Goal: Information Seeking & Learning: Compare options

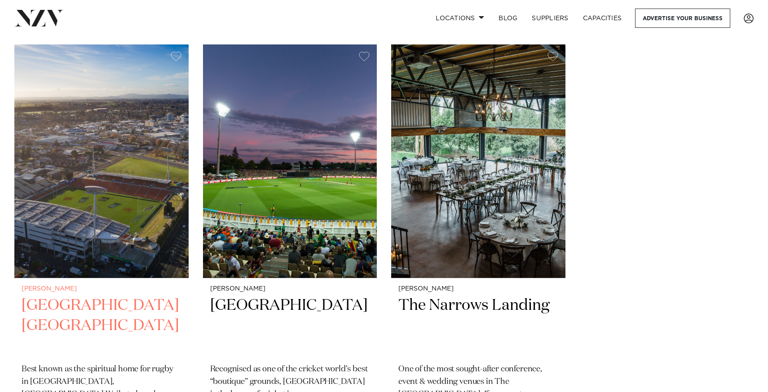
scroll to position [1481, 0]
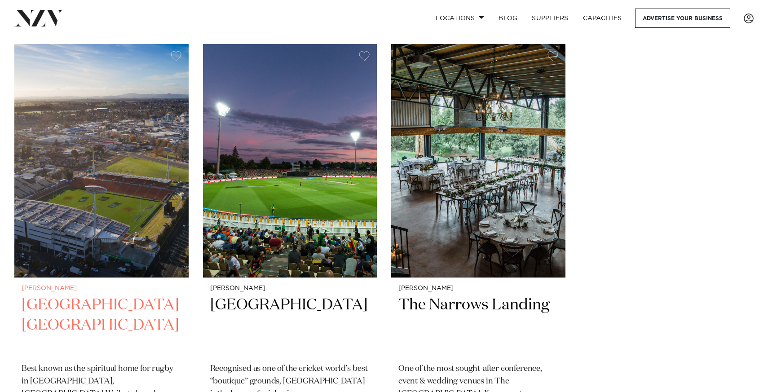
click at [113, 257] on img at bounding box center [101, 161] width 174 height 234
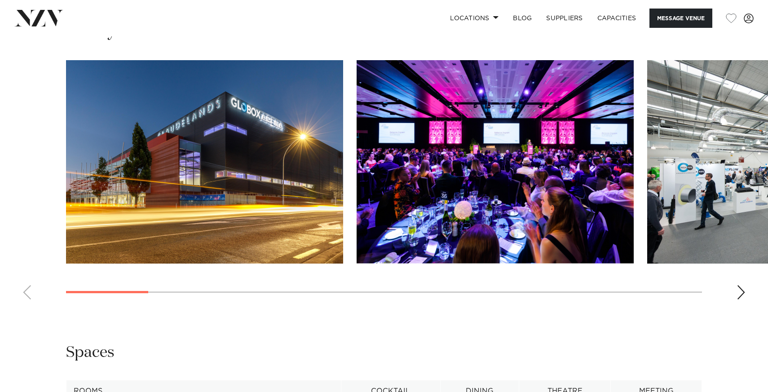
scroll to position [973, 0]
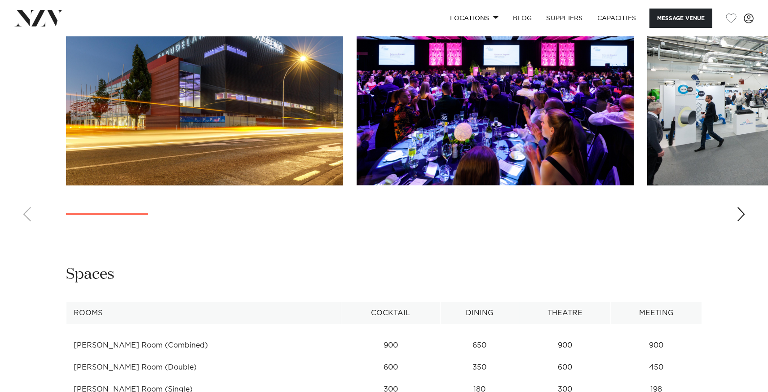
click at [262, 179] on img "1 / 17" at bounding box center [204, 83] width 277 height 203
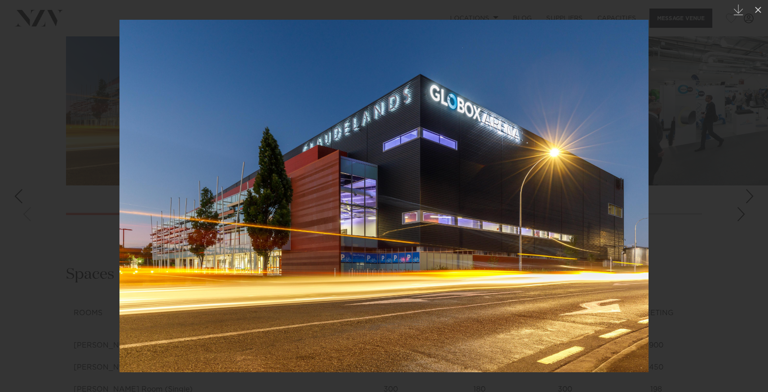
click at [747, 215] on link at bounding box center [752, 196] width 31 height 45
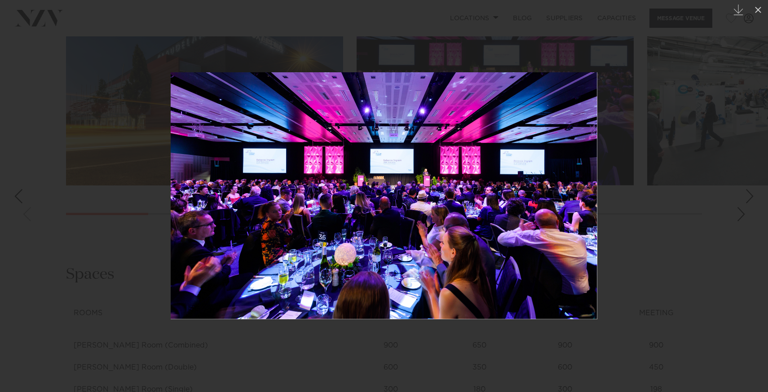
click at [747, 215] on link at bounding box center [752, 196] width 31 height 45
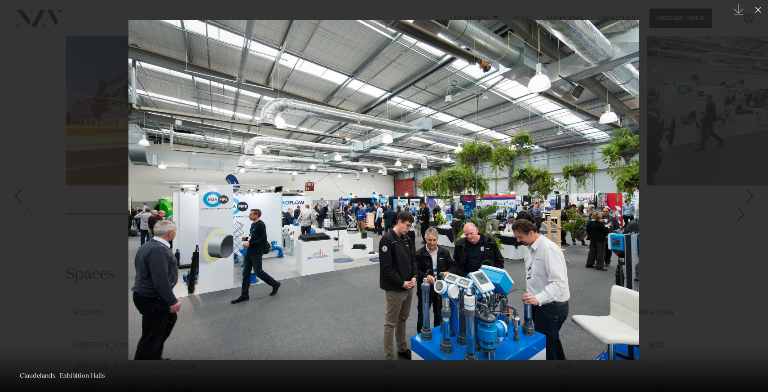
click at [747, 216] on link at bounding box center [752, 196] width 31 height 45
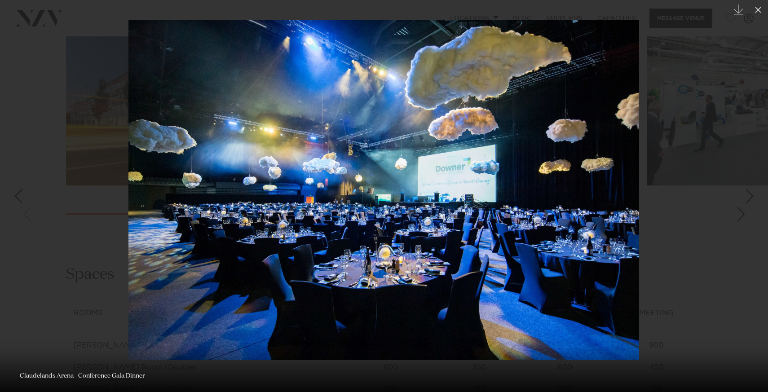
click at [747, 216] on link at bounding box center [752, 196] width 31 height 45
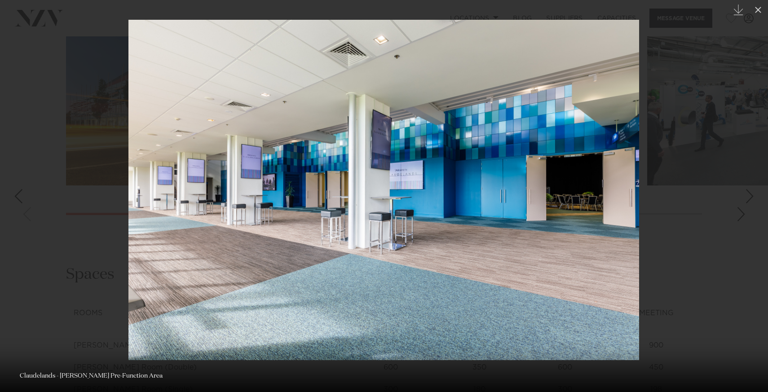
click at [747, 216] on link at bounding box center [752, 196] width 31 height 45
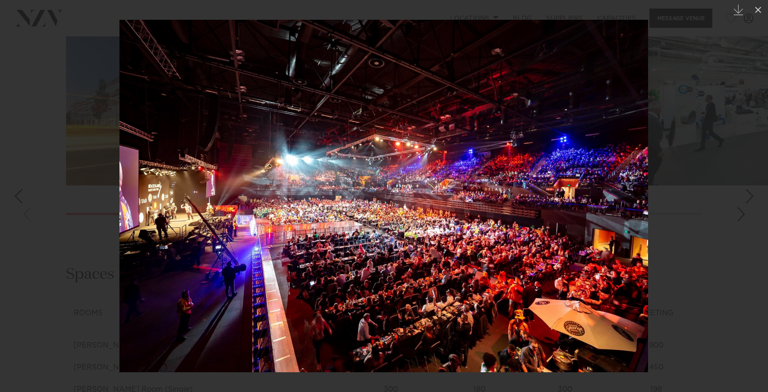
click at [747, 215] on link at bounding box center [752, 196] width 31 height 45
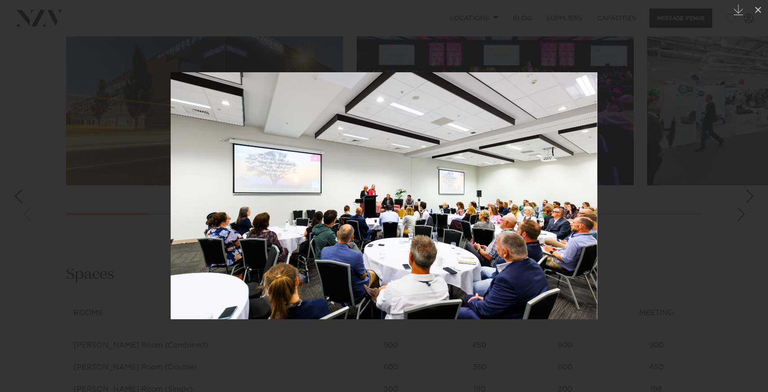
click at [747, 216] on link at bounding box center [752, 196] width 31 height 45
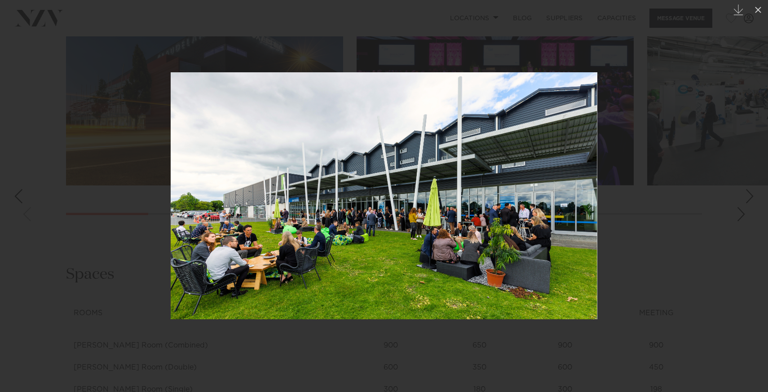
click at [747, 216] on link at bounding box center [752, 196] width 31 height 45
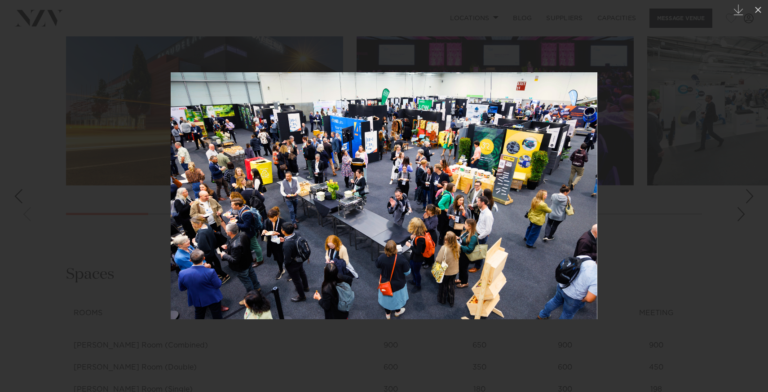
click at [747, 216] on link at bounding box center [752, 196] width 31 height 45
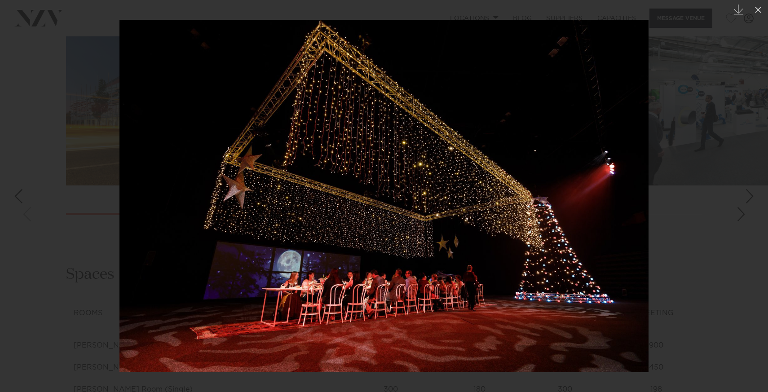
click at [747, 216] on link at bounding box center [752, 196] width 31 height 45
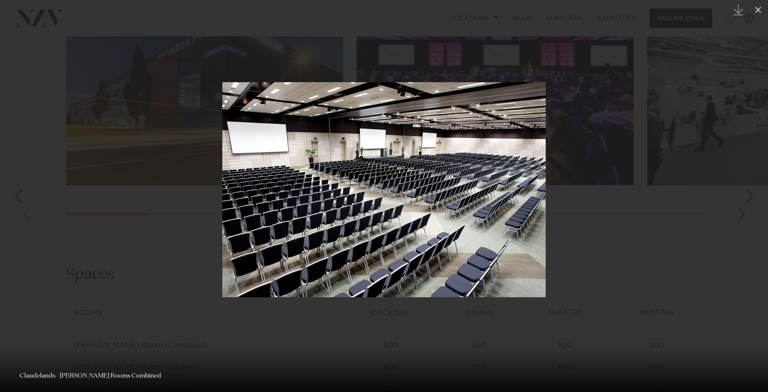
click at [747, 216] on link at bounding box center [752, 196] width 31 height 45
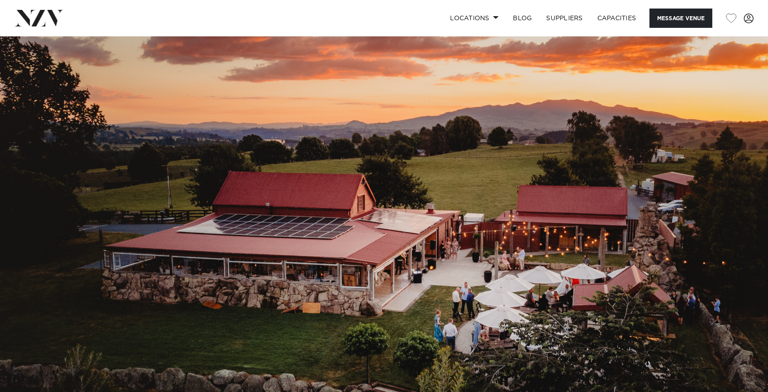
click at [391, 292] on img at bounding box center [384, 216] width 768 height 360
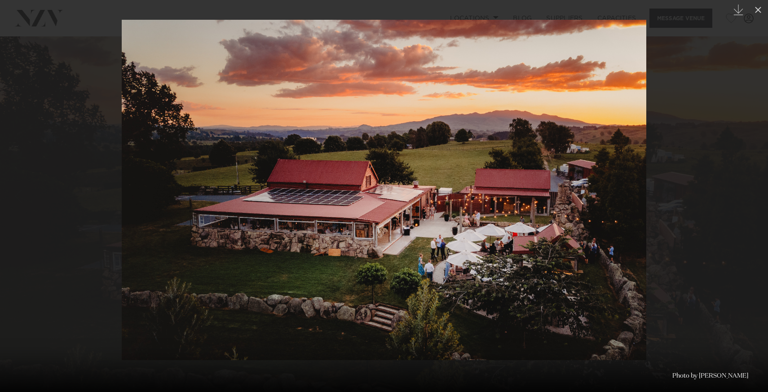
click at [755, 181] on link at bounding box center [752, 196] width 31 height 45
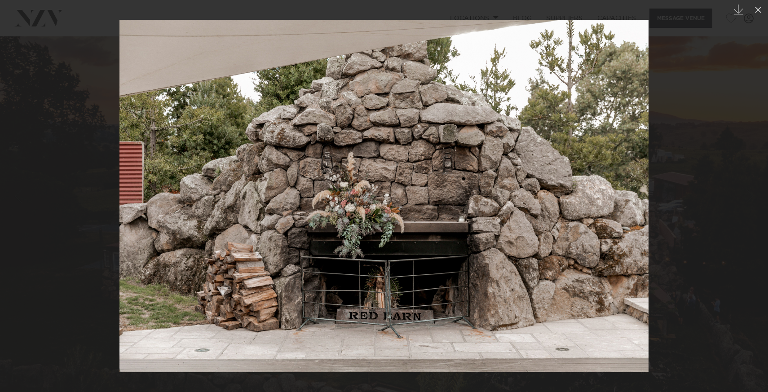
click at [755, 182] on link at bounding box center [752, 196] width 31 height 45
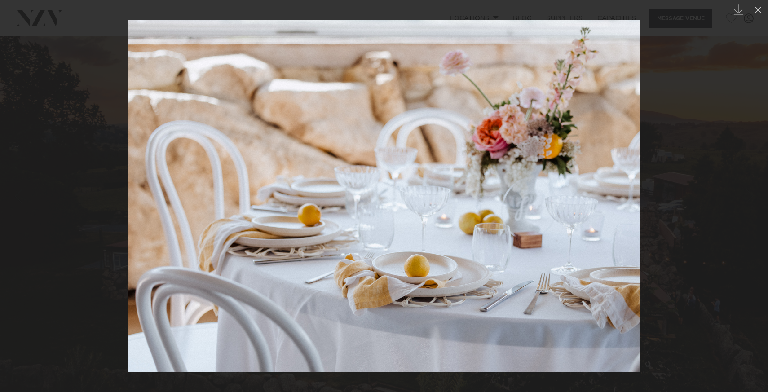
click at [755, 182] on link at bounding box center [752, 196] width 31 height 45
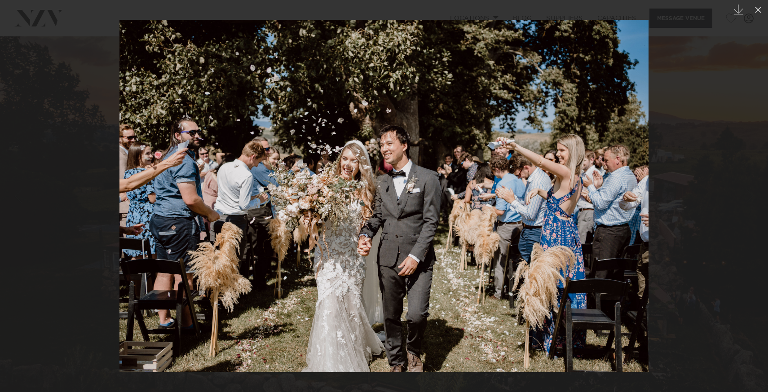
click at [755, 182] on link at bounding box center [752, 196] width 31 height 45
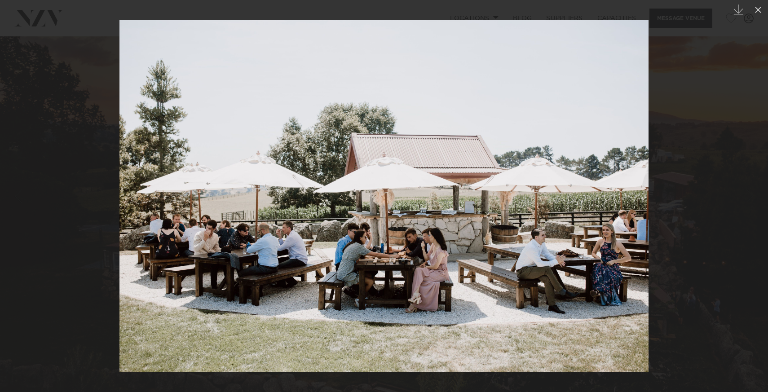
click at [755, 182] on link at bounding box center [752, 196] width 31 height 45
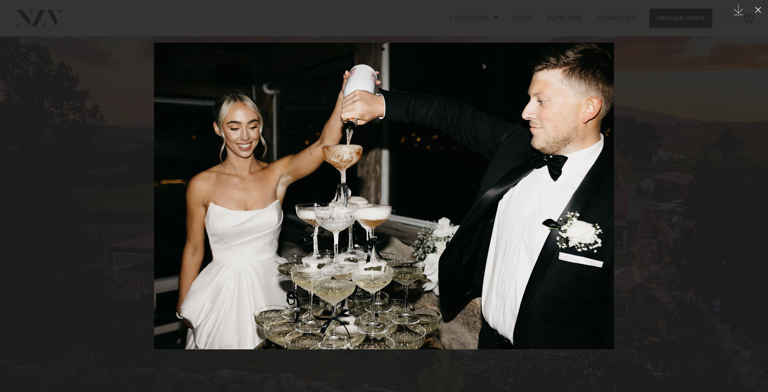
click at [755, 182] on link at bounding box center [752, 196] width 31 height 45
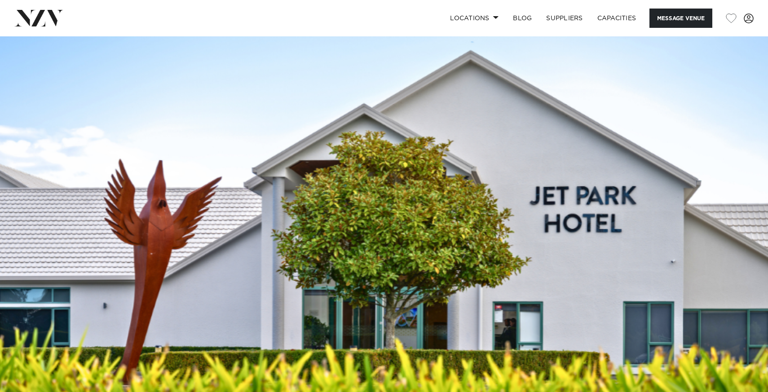
click at [294, 165] on img at bounding box center [384, 216] width 768 height 360
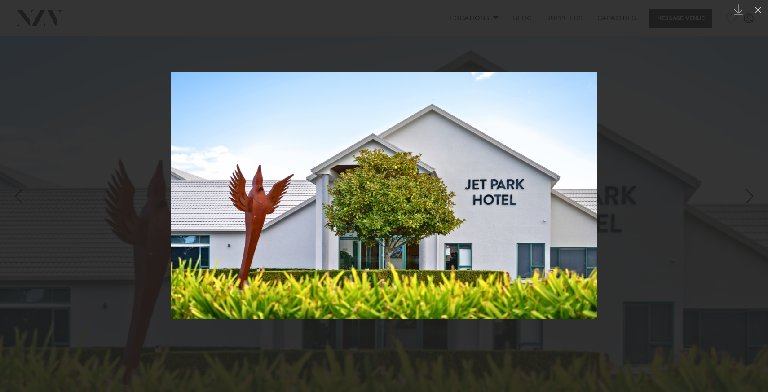
click at [756, 197] on div "Next slide" at bounding box center [750, 196] width 12 height 17
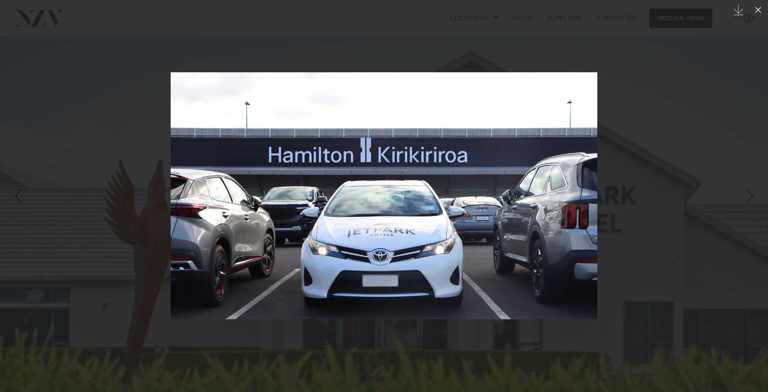
click at [756, 197] on div "Next slide" at bounding box center [750, 196] width 12 height 17
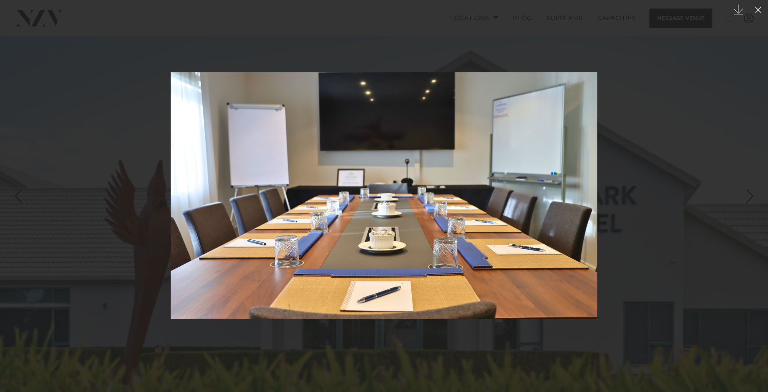
click at [756, 197] on div "Next slide" at bounding box center [750, 196] width 12 height 17
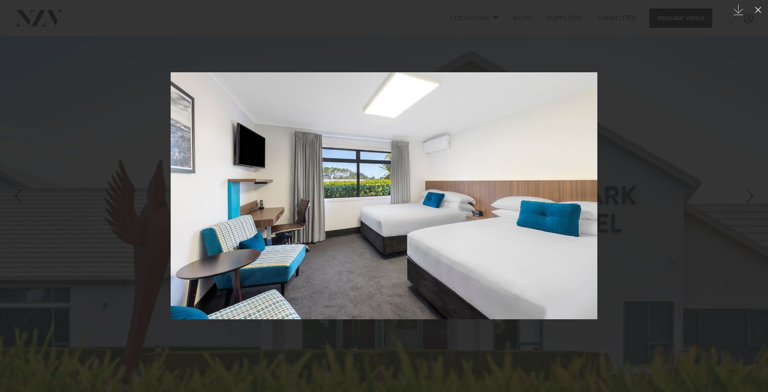
click at [756, 197] on div "Next slide" at bounding box center [750, 196] width 12 height 17
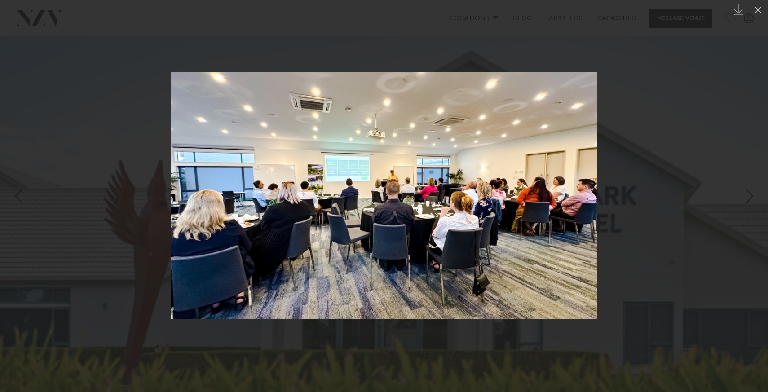
click at [756, 197] on div "Next slide" at bounding box center [750, 196] width 12 height 17
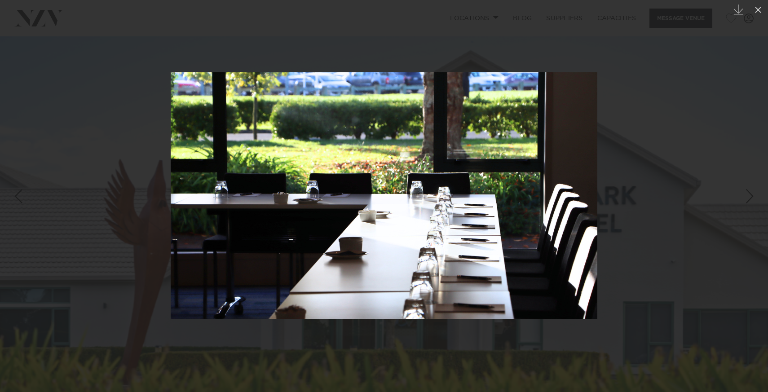
click at [756, 197] on div "Next slide" at bounding box center [750, 196] width 12 height 17
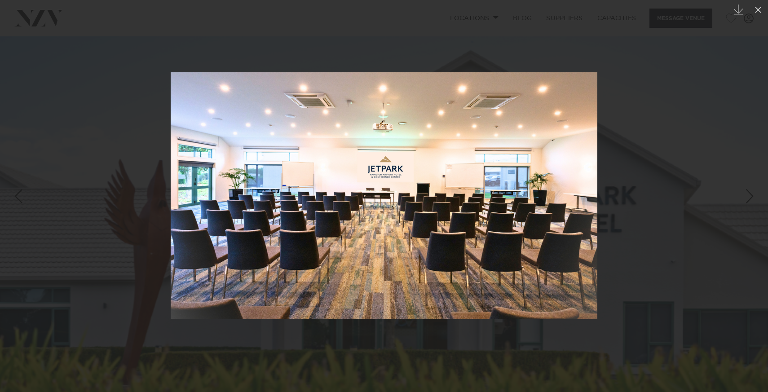
click at [756, 197] on div "Next slide" at bounding box center [750, 196] width 12 height 17
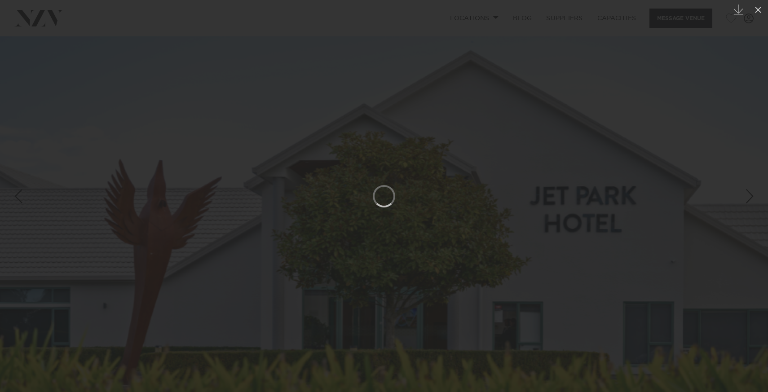
click at [756, 197] on div "Next slide" at bounding box center [750, 196] width 12 height 17
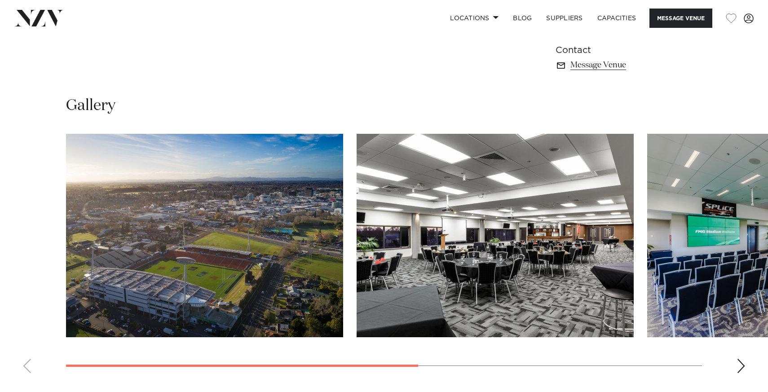
scroll to position [691, 0]
